Goal: Task Accomplishment & Management: Manage account settings

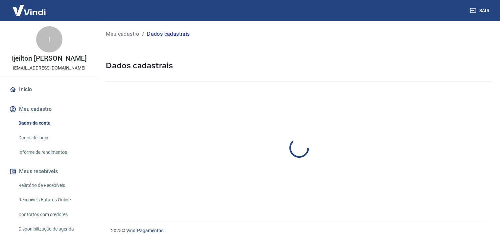
select select "SP"
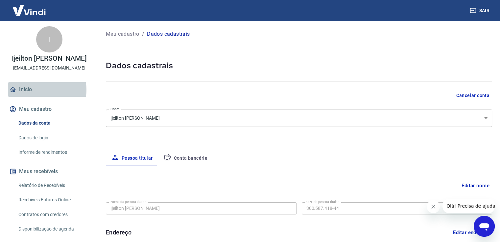
click at [37, 90] on link "Início" at bounding box center [49, 89] width 82 height 14
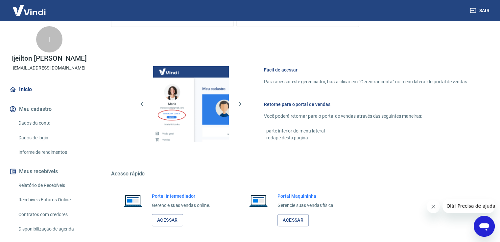
scroll to position [276, 0]
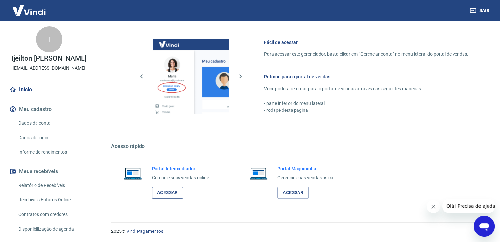
click at [168, 194] on link "Acessar" at bounding box center [167, 193] width 31 height 12
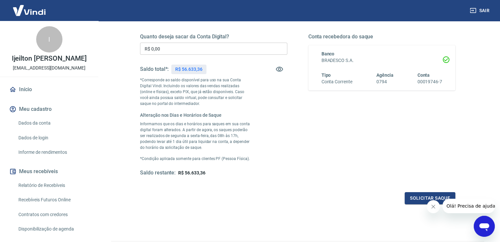
scroll to position [66, 0]
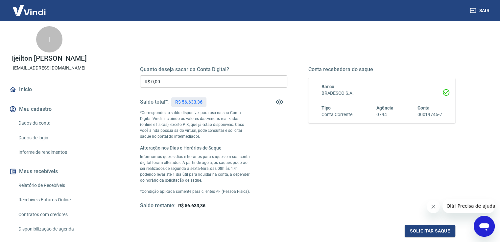
click at [172, 81] on input "R$ 0,00" at bounding box center [213, 82] width 147 height 12
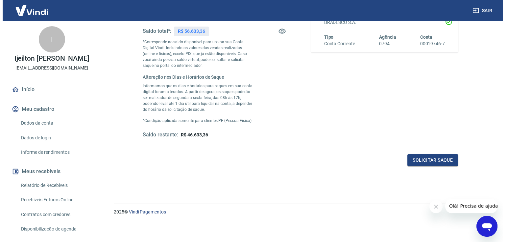
scroll to position [137, 0]
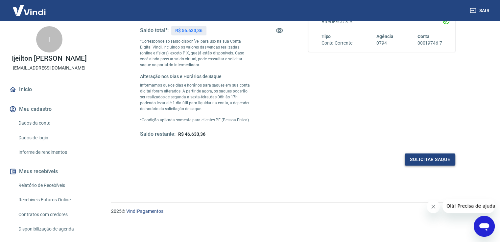
type input "R$ 10.000,00"
click at [431, 158] on button "Solicitar saque" at bounding box center [429, 160] width 51 height 12
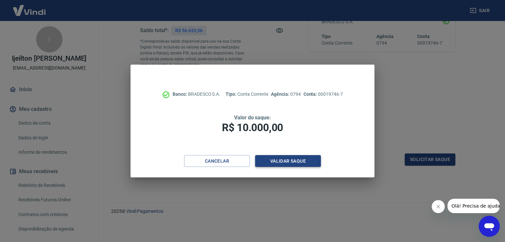
click at [289, 161] on button "Validar saque" at bounding box center [288, 161] width 66 height 12
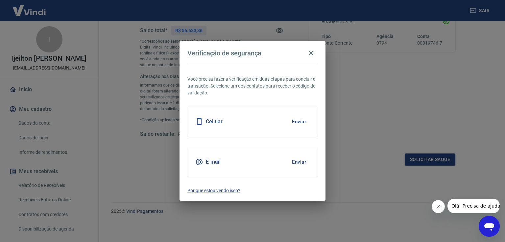
click at [298, 162] on button "Enviar" at bounding box center [298, 162] width 21 height 14
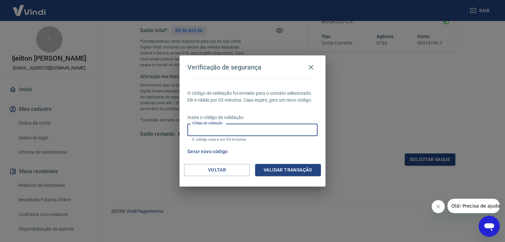
click at [244, 131] on input "Código de validação" at bounding box center [252, 130] width 130 height 12
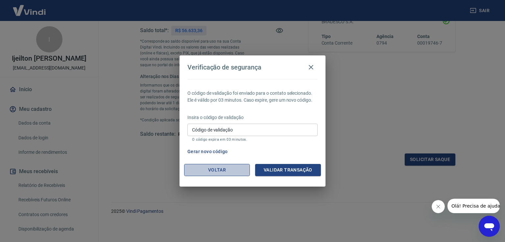
click at [226, 168] on button "Voltar" at bounding box center [217, 170] width 66 height 12
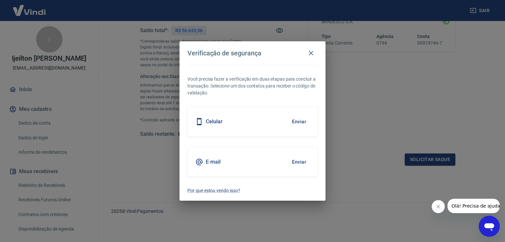
click at [298, 160] on button "Enviar" at bounding box center [298, 162] width 21 height 14
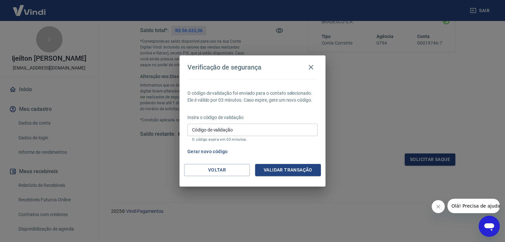
click at [239, 130] on input "Código de validação" at bounding box center [252, 130] width 130 height 12
type input "555350"
click at [296, 173] on button "Validar transação" at bounding box center [288, 170] width 66 height 12
